Goal: Answer question/provide support

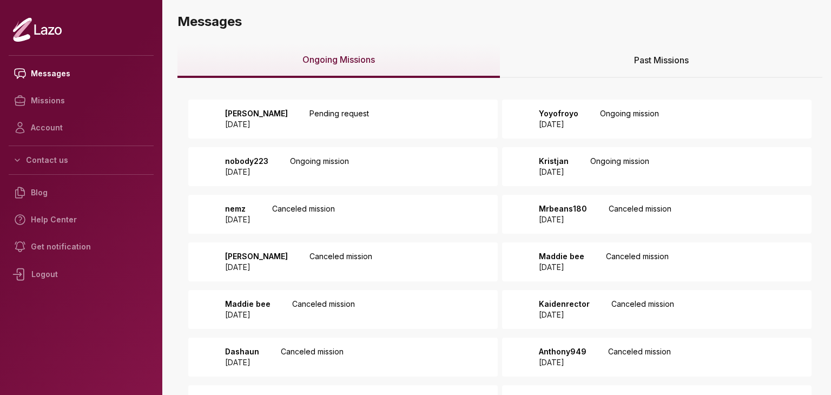
click at [387, 126] on div "zach [DATE] Pending request" at bounding box center [342, 119] width 309 height 39
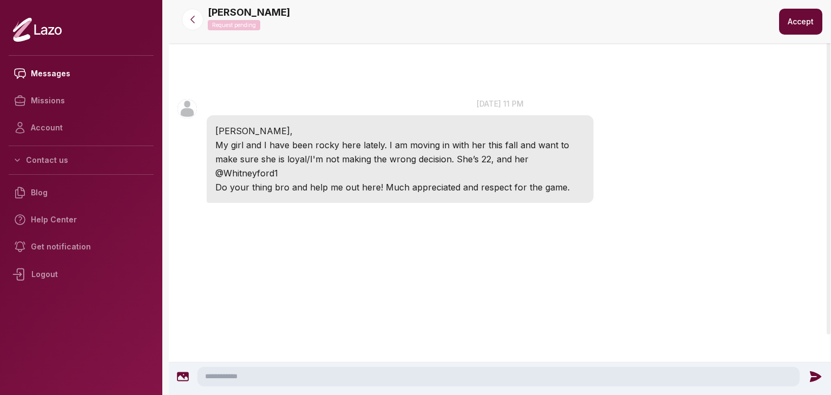
click at [506, 365] on div at bounding box center [500, 378] width 662 height 32
click at [500, 373] on textarea at bounding box center [498, 376] width 602 height 19
type textarea "**********"
click at [812, 378] on icon at bounding box center [817, 376] width 11 height 11
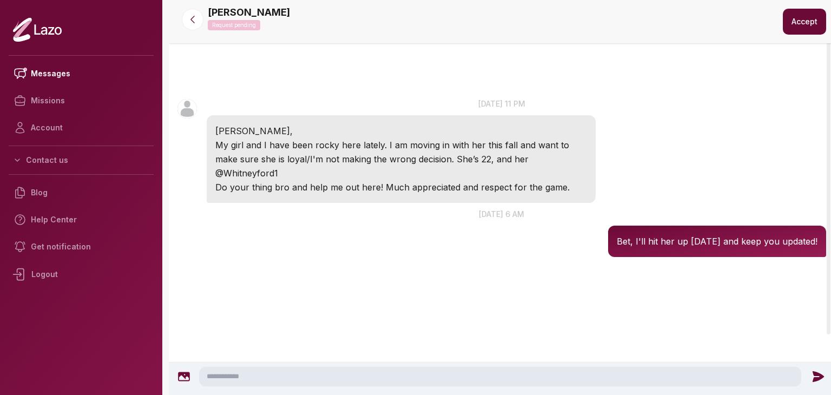
click at [796, 31] on button "Accept" at bounding box center [804, 22] width 43 height 26
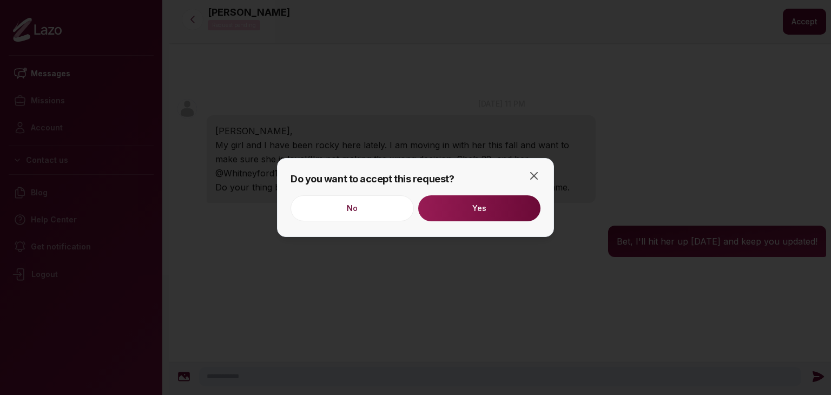
click at [471, 216] on button "Yes" at bounding box center [479, 208] width 122 height 26
click at [530, 179] on icon "button" at bounding box center [533, 175] width 13 height 13
